Goal: Find specific page/section: Find specific page/section

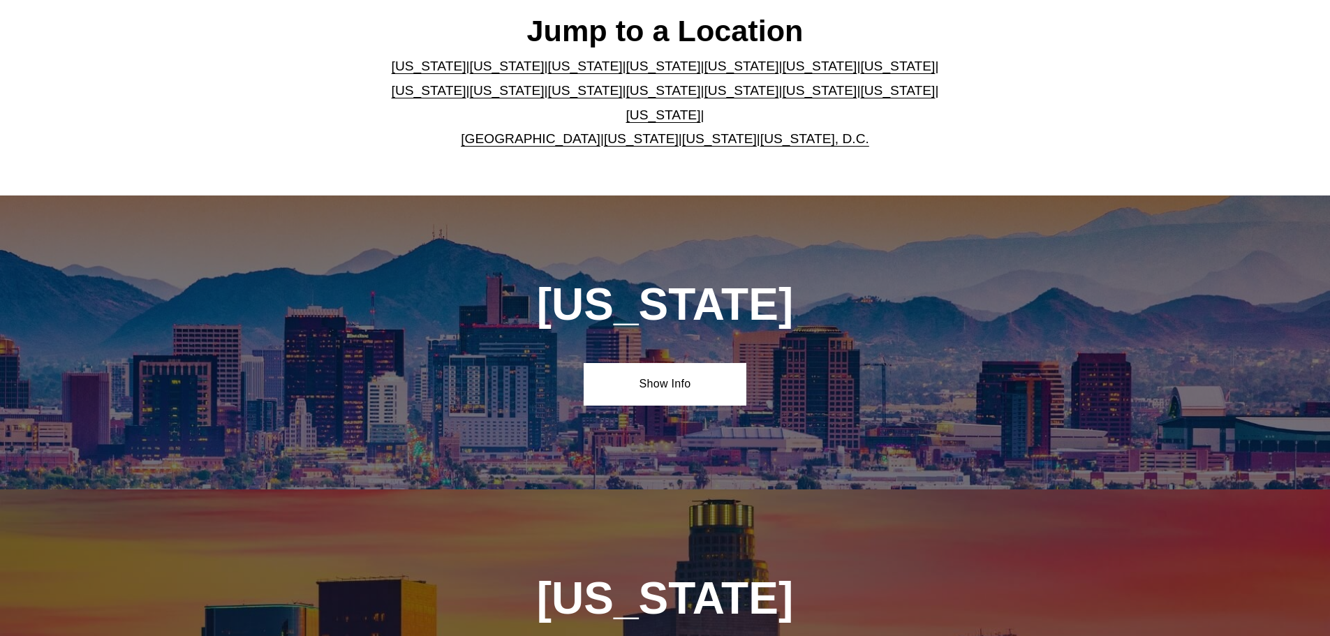
scroll to position [425, 0]
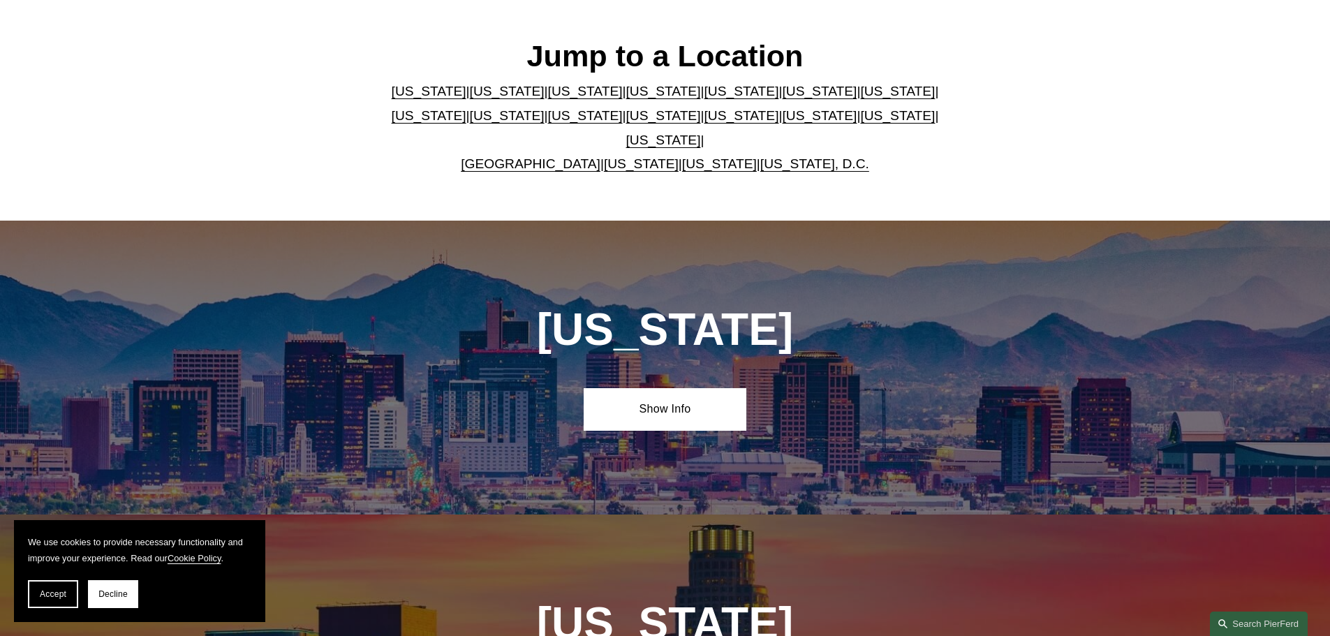
click at [860, 96] on link "[US_STATE]" at bounding box center [897, 91] width 75 height 15
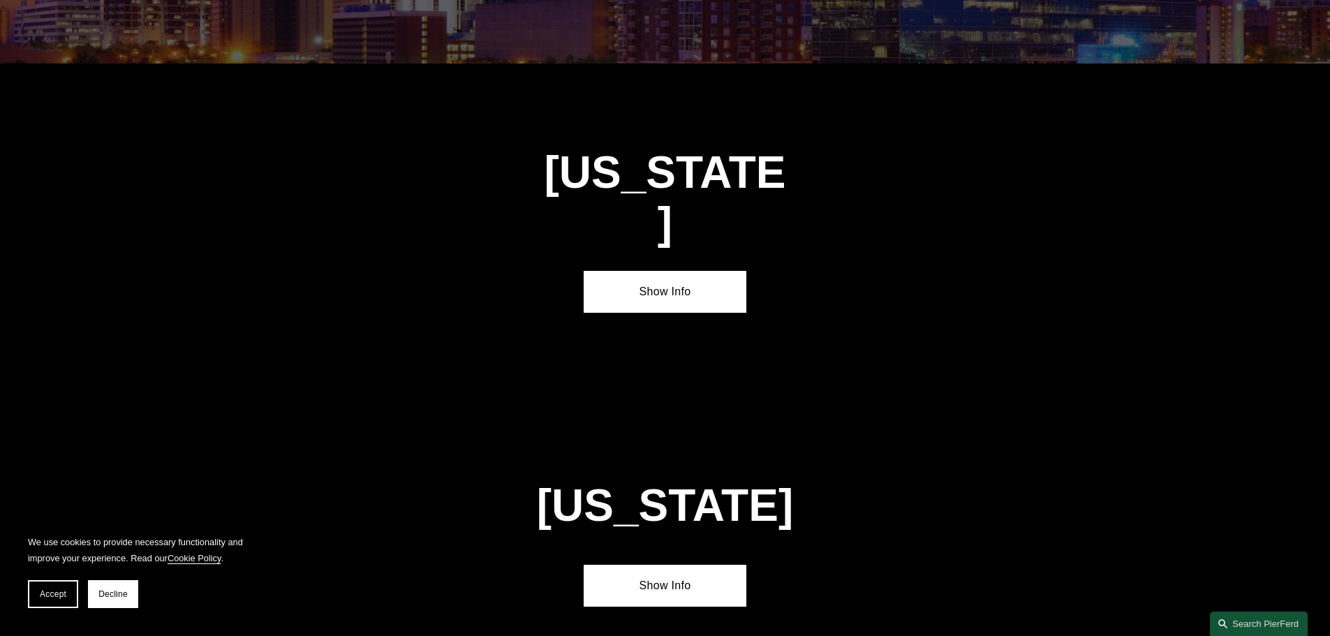
scroll to position [2399, 0]
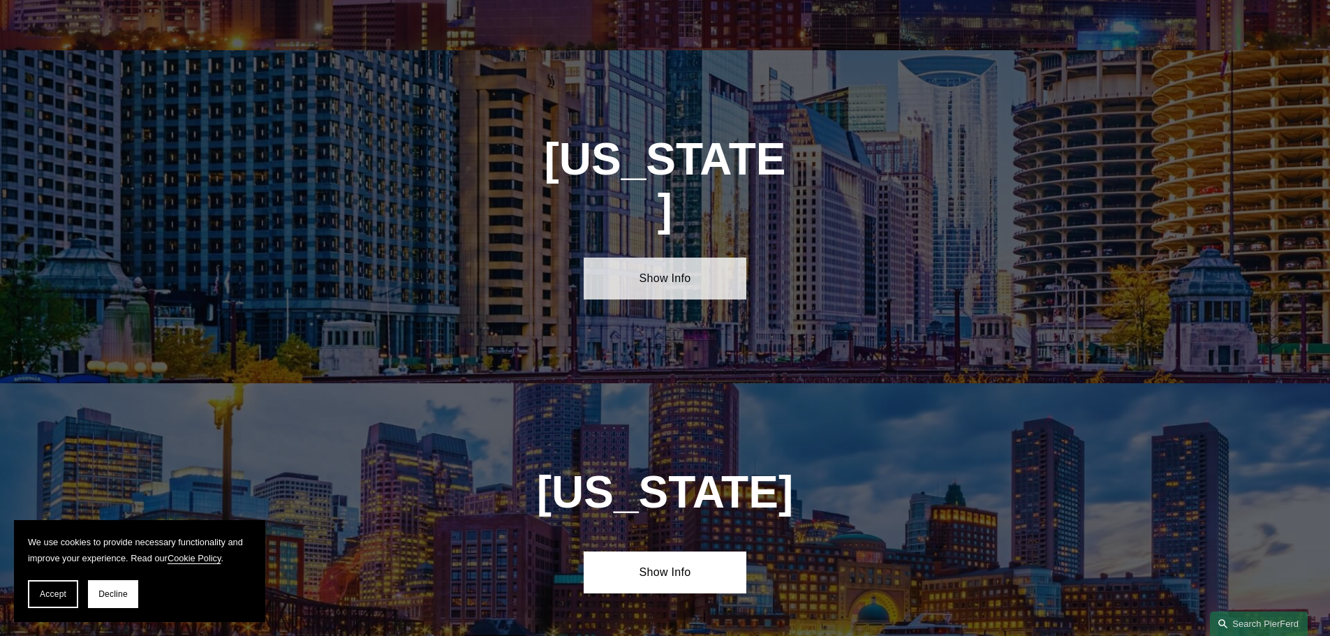
click at [695, 258] on link "Show Info" at bounding box center [665, 279] width 163 height 42
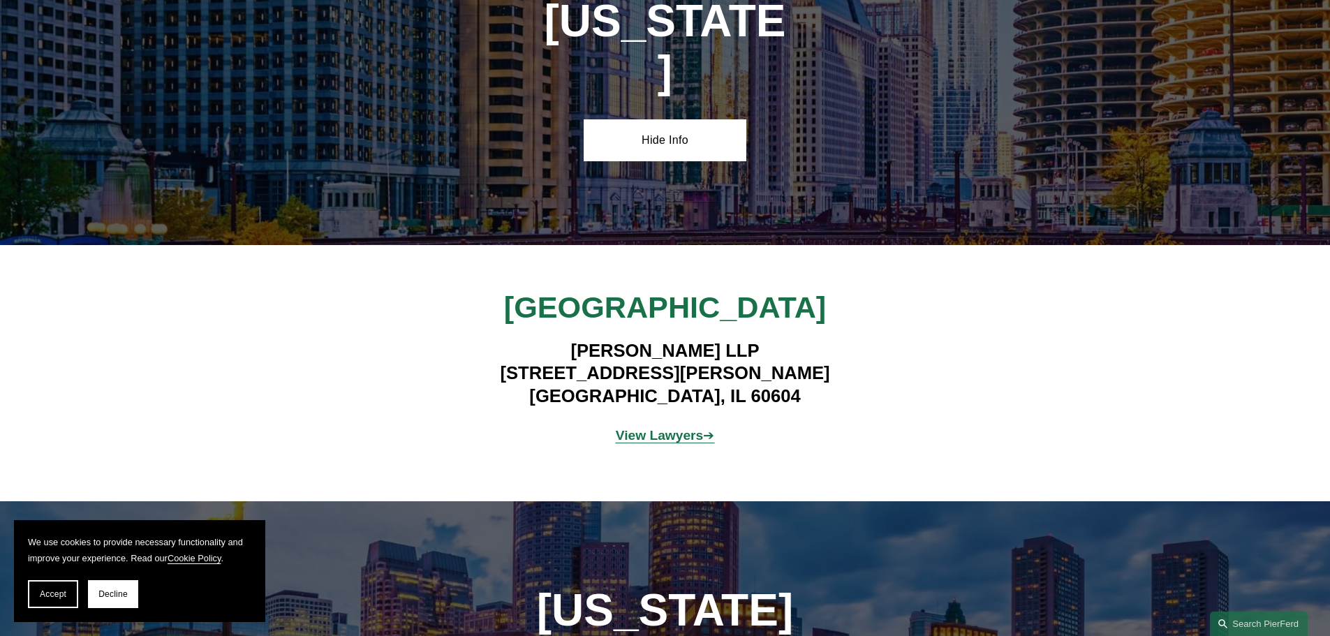
scroll to position [2539, 0]
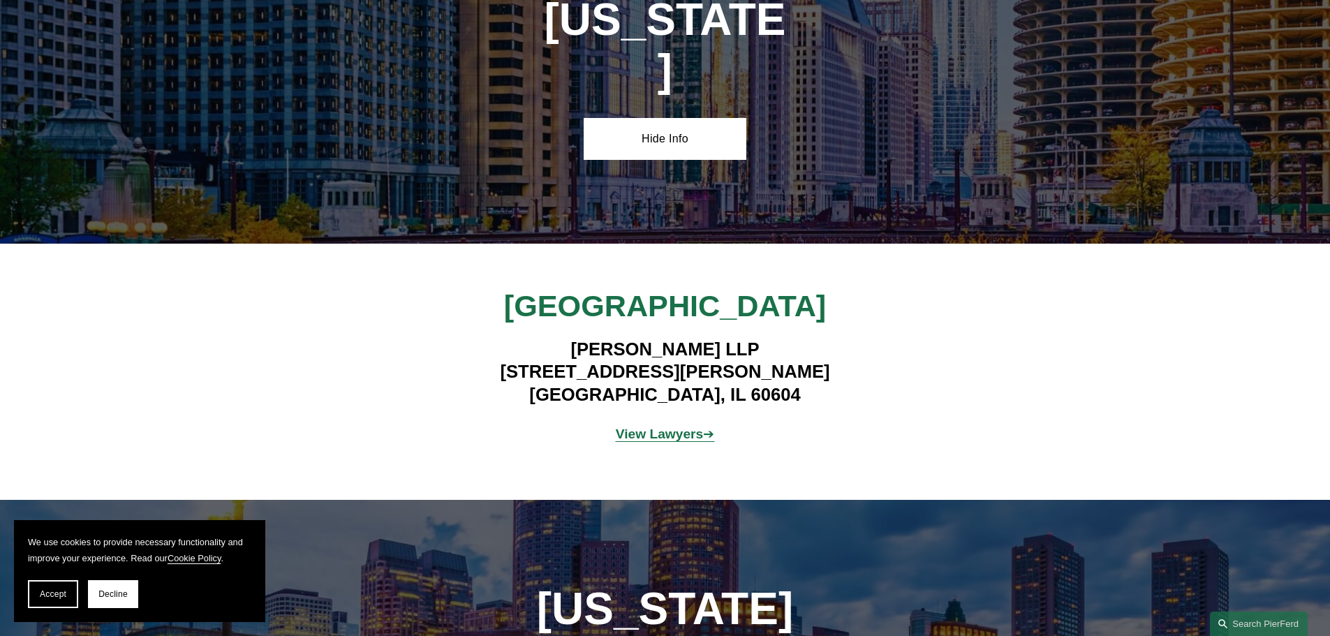
click at [699, 427] on strong "View Lawyers" at bounding box center [660, 434] width 88 height 15
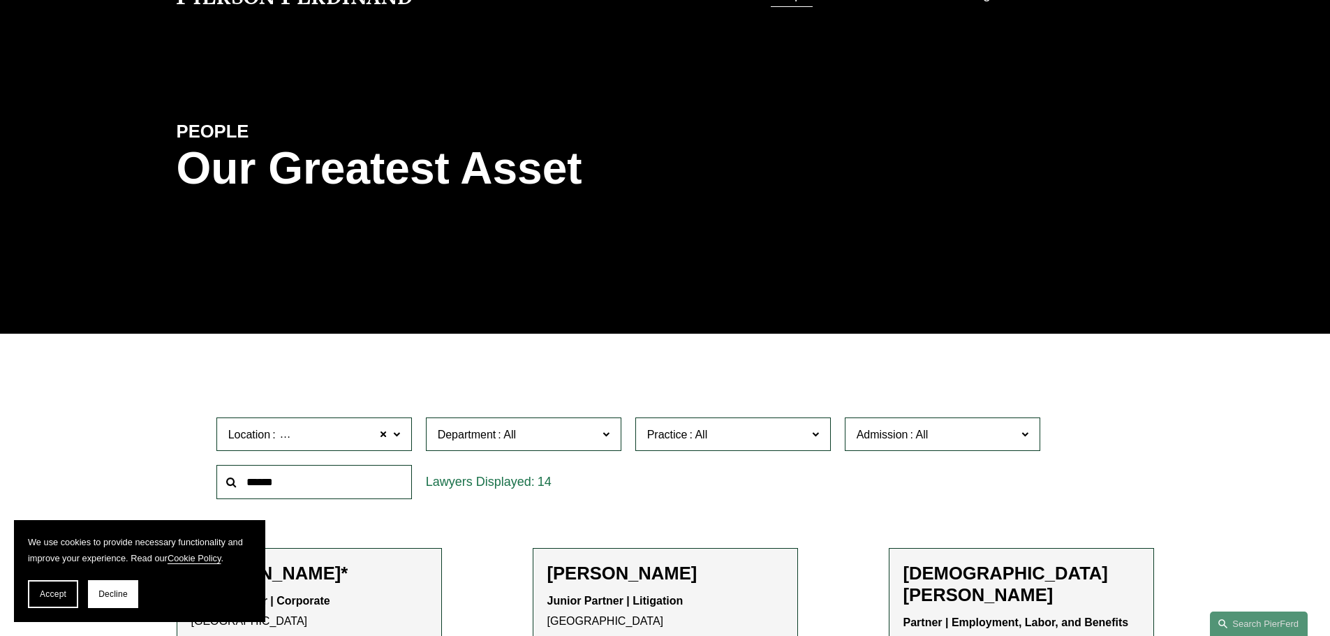
scroll to position [209, 0]
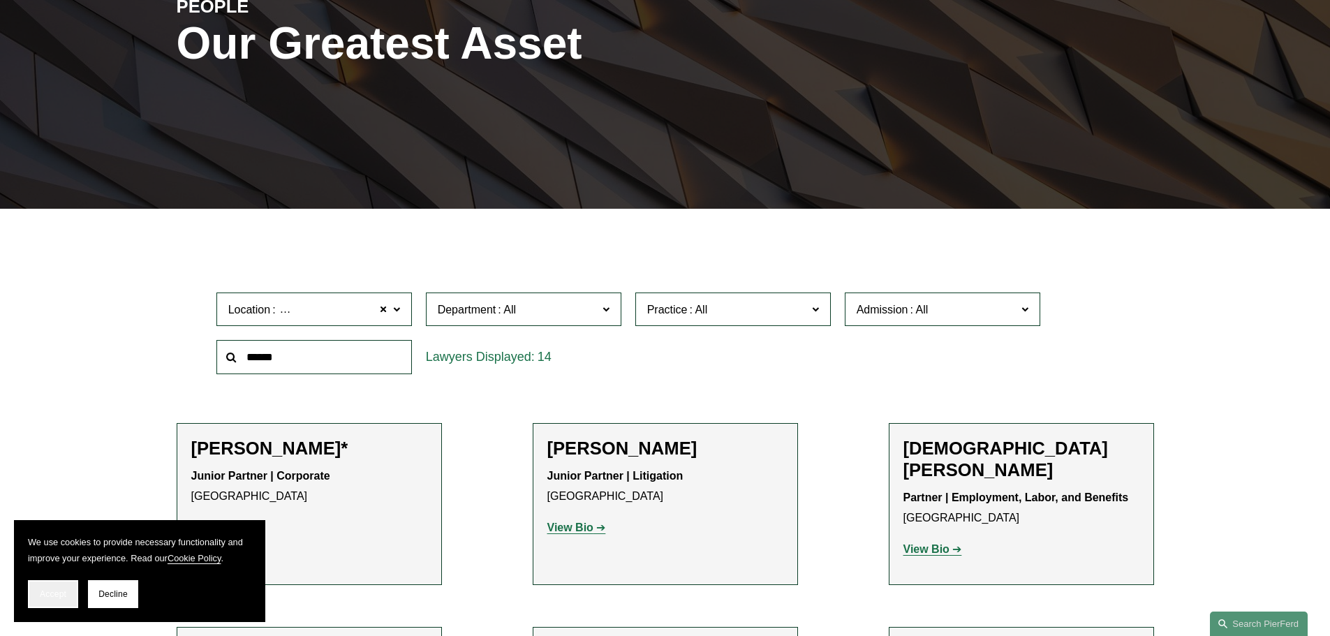
click at [63, 591] on span "Accept" at bounding box center [53, 594] width 27 height 10
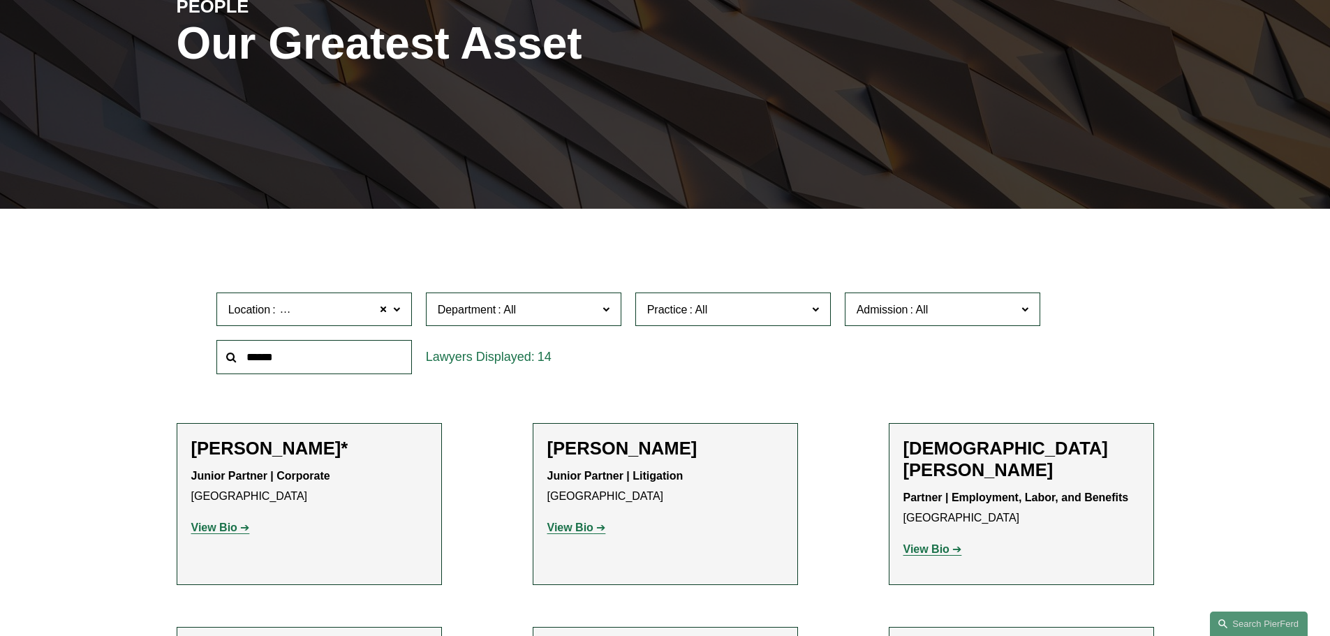
click at [523, 308] on span "Department" at bounding box center [518, 309] width 160 height 19
click at [0, 0] on link "Litigation" at bounding box center [0, 0] width 0 height 0
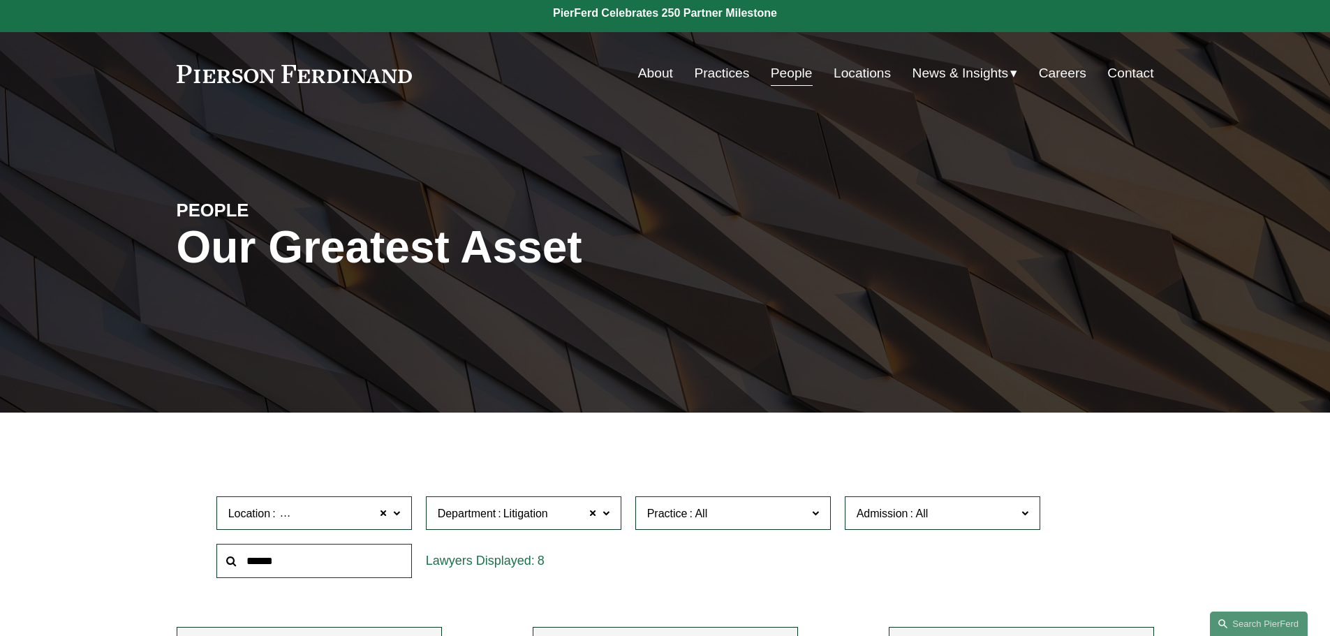
scroll to position [559, 0]
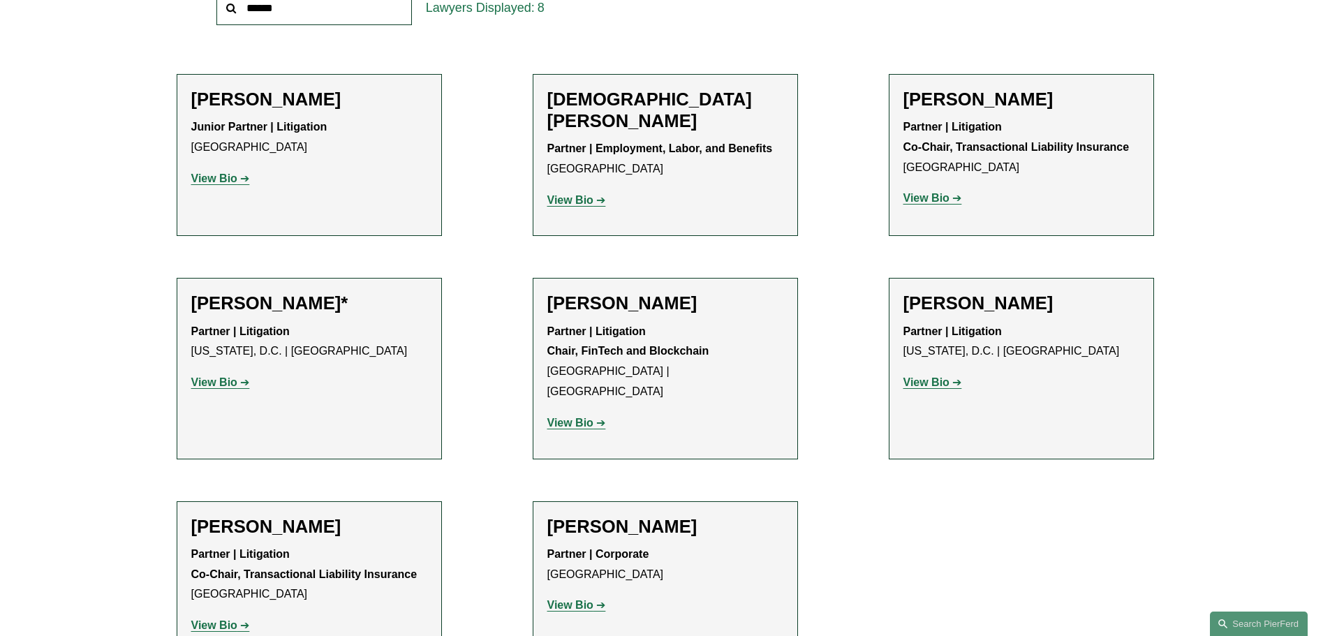
click at [64, 253] on div "Filter Location Chicago Chicago All Atlanta Austin Boston Charlotte Chicago Cin…" at bounding box center [665, 291] width 1330 height 821
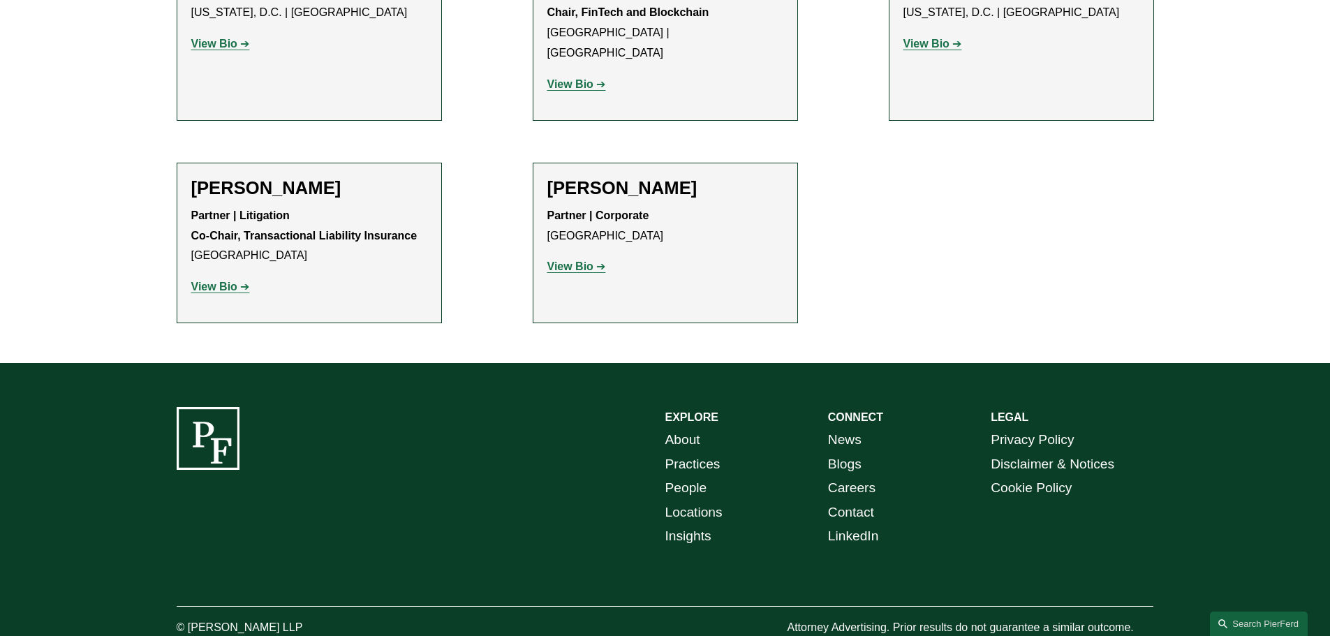
scroll to position [908, 0]
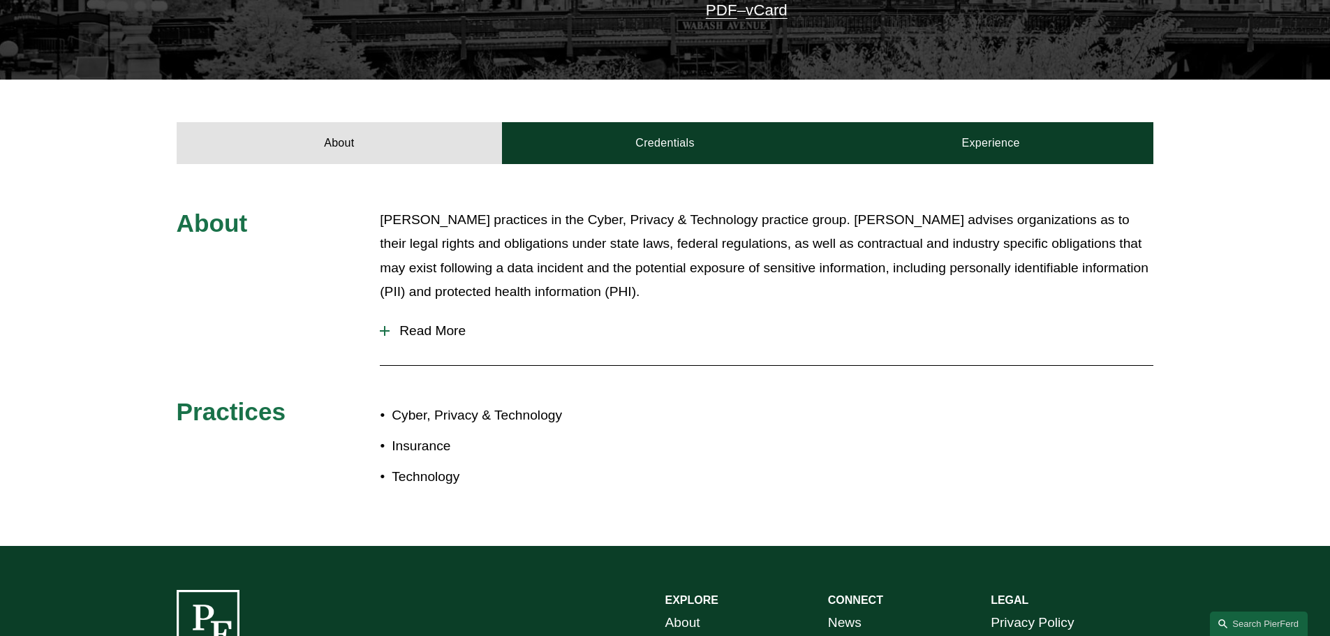
scroll to position [419, 0]
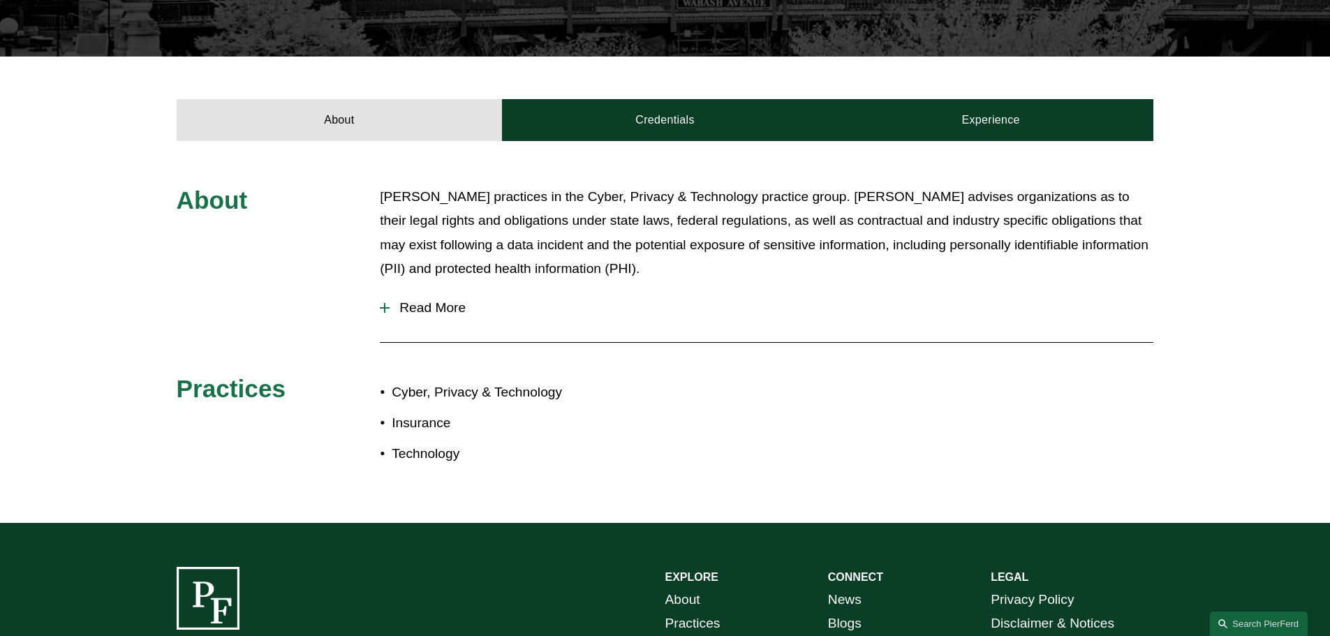
click at [420, 314] on span "Read More" at bounding box center [772, 307] width 764 height 15
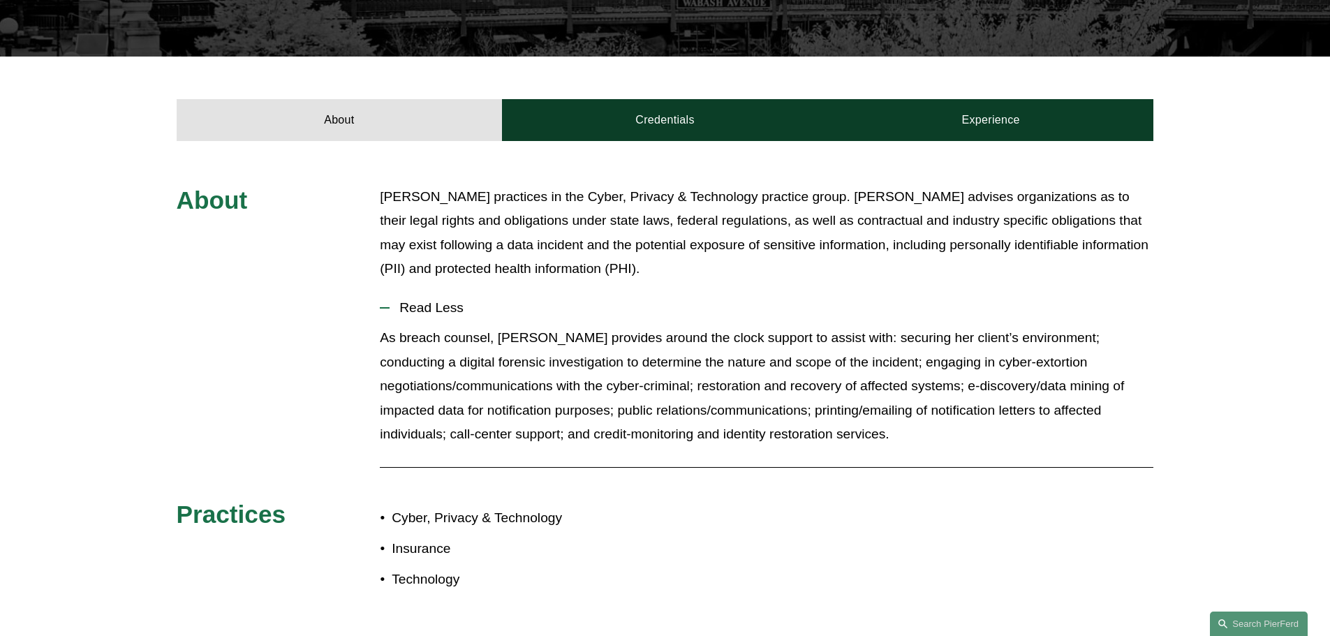
scroll to position [0, 0]
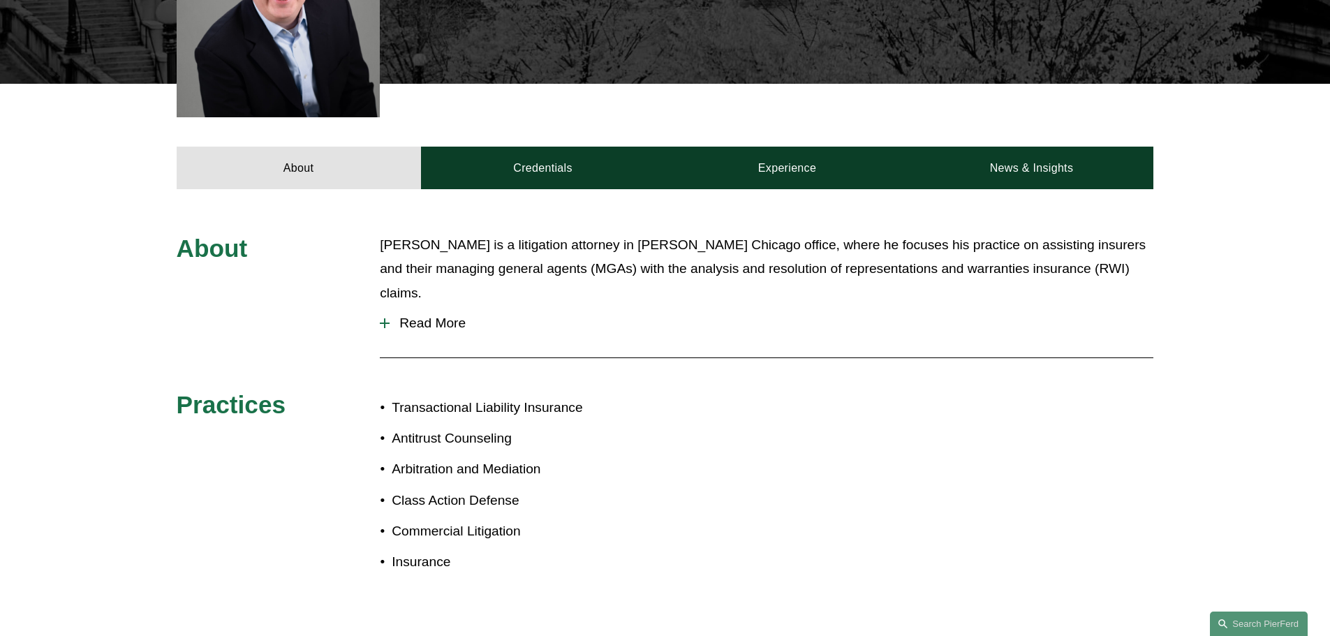
scroll to position [559, 0]
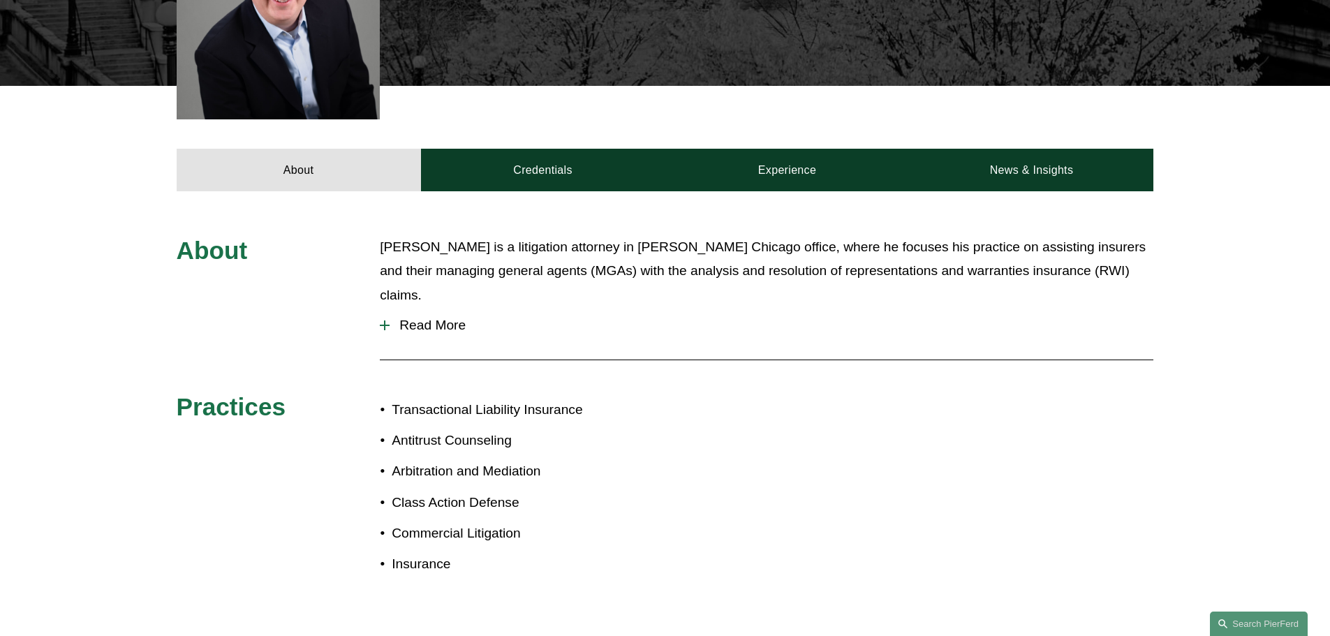
click at [415, 307] on button "Read More" at bounding box center [767, 325] width 774 height 36
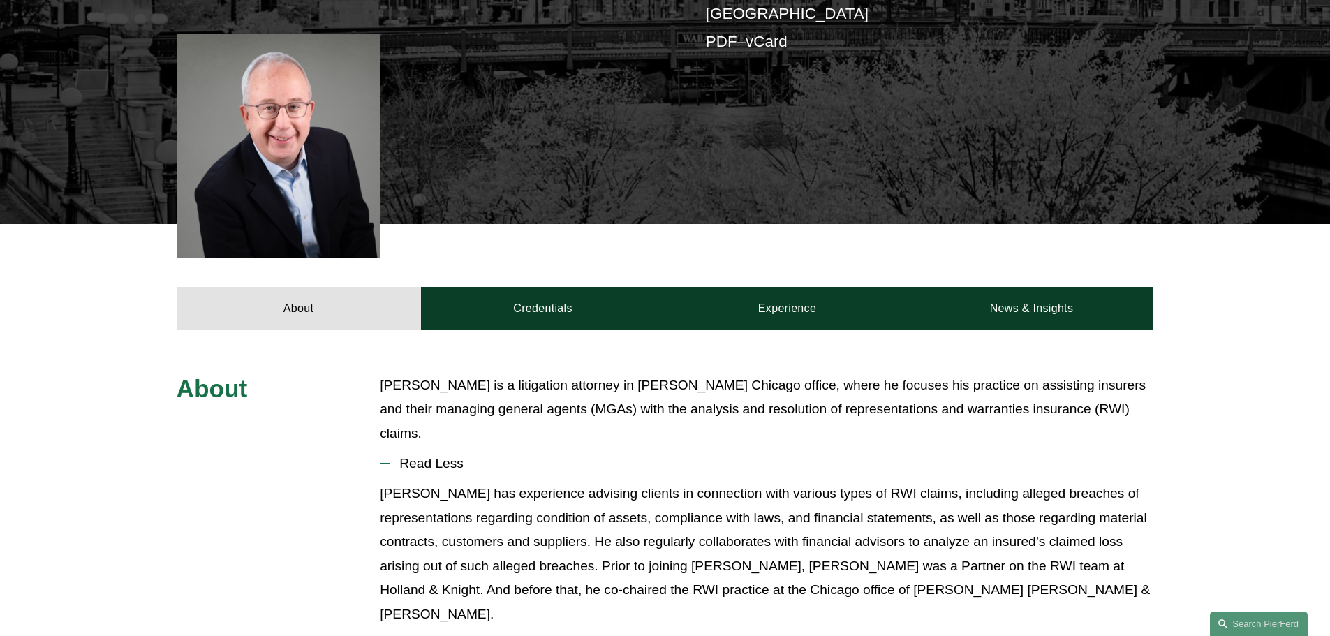
scroll to position [140, 0]
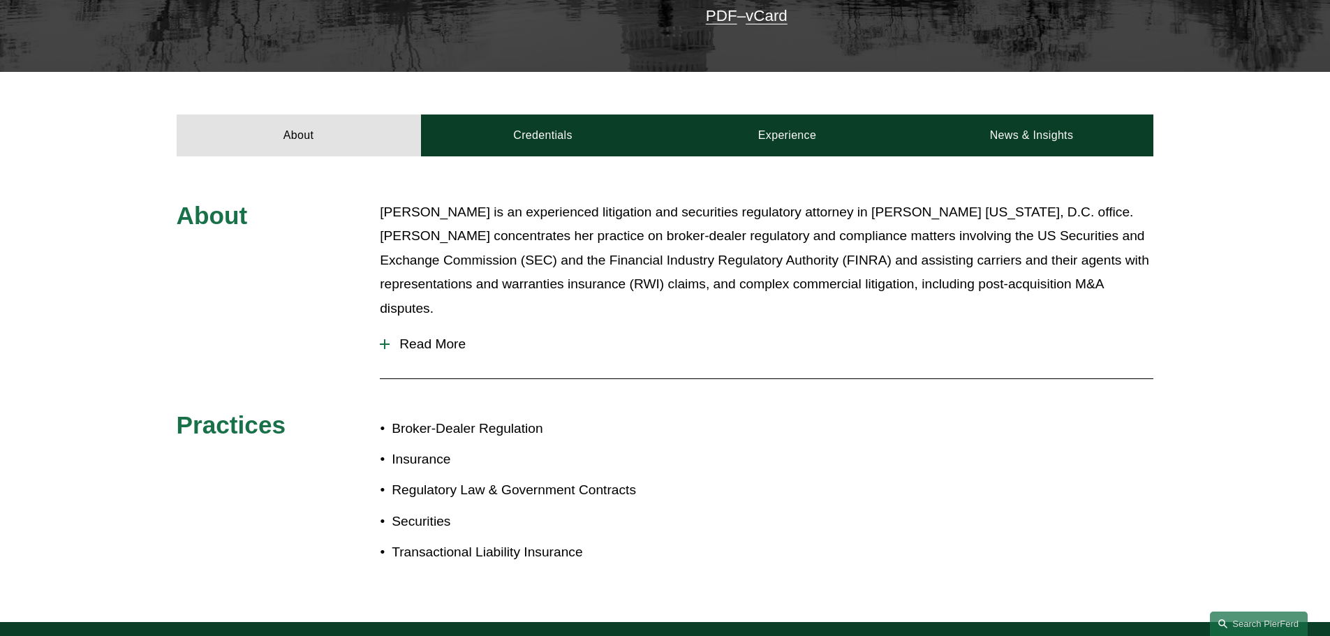
scroll to position [419, 0]
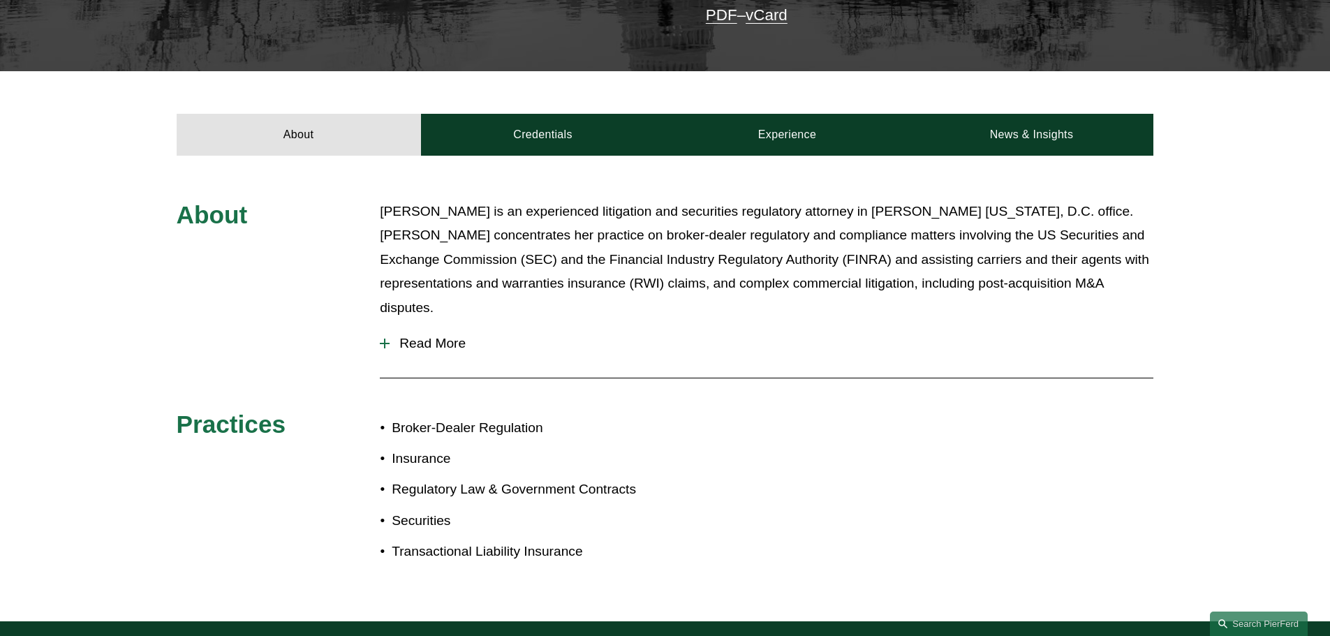
click at [489, 339] on button "Read More" at bounding box center [767, 343] width 774 height 36
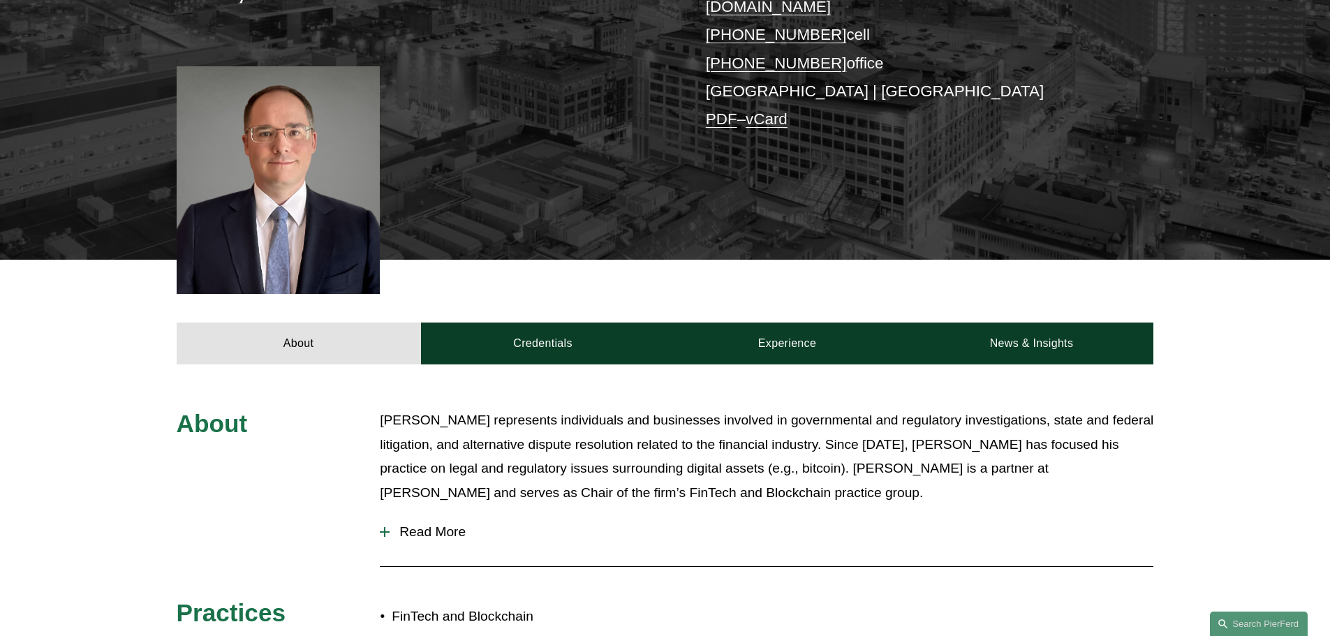
scroll to position [140, 0]
